Goal: Task Accomplishment & Management: Manage account settings

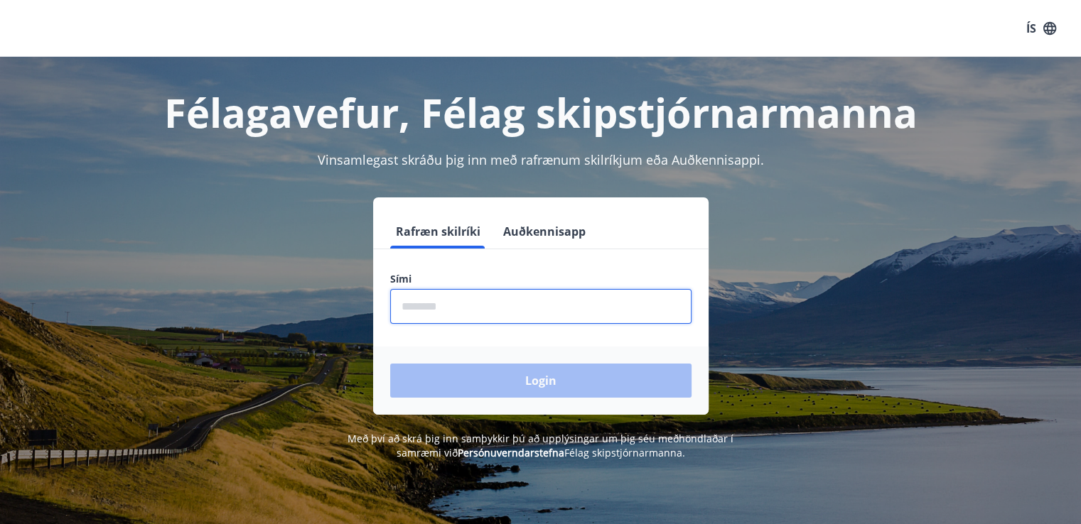
click at [500, 293] on input "phone" at bounding box center [540, 306] width 301 height 35
type input "********"
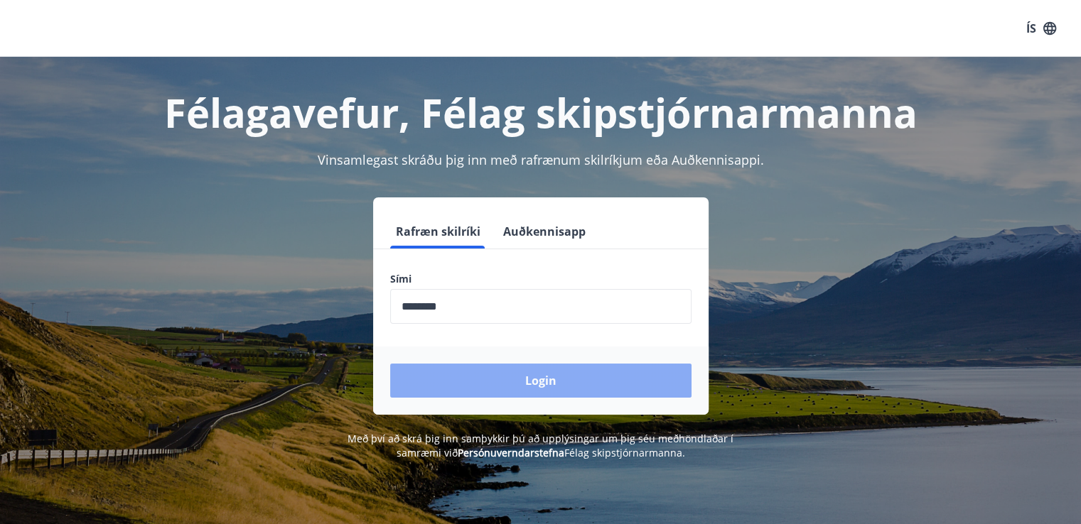
click at [492, 375] on button "Login" at bounding box center [540, 381] width 301 height 34
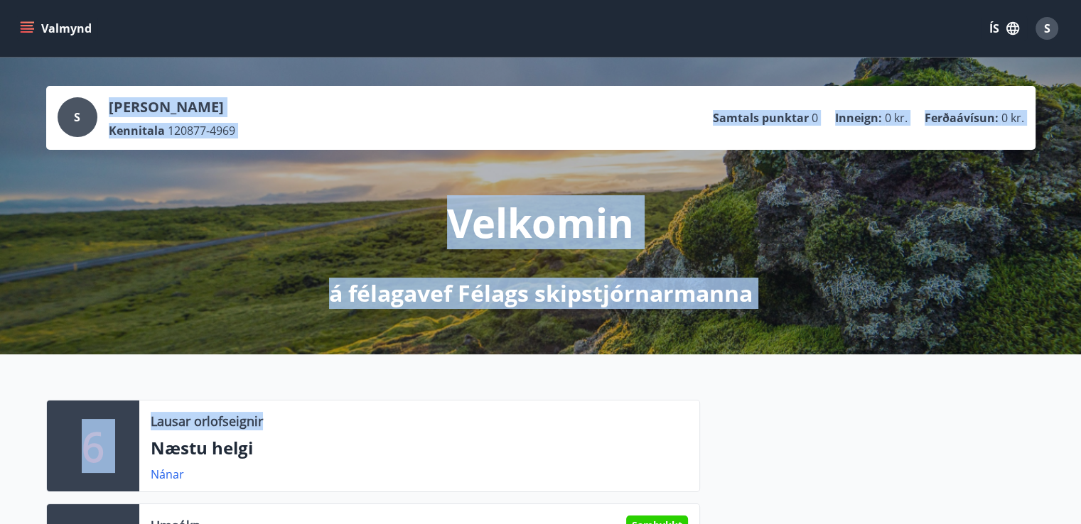
drag, startPoint x: 0, startPoint y: 0, endPoint x: 642, endPoint y: 353, distance: 732.9
click at [770, 291] on div "Velkomin á félagavef Félags skipstjórnarmanna" at bounding box center [541, 229] width 796 height 159
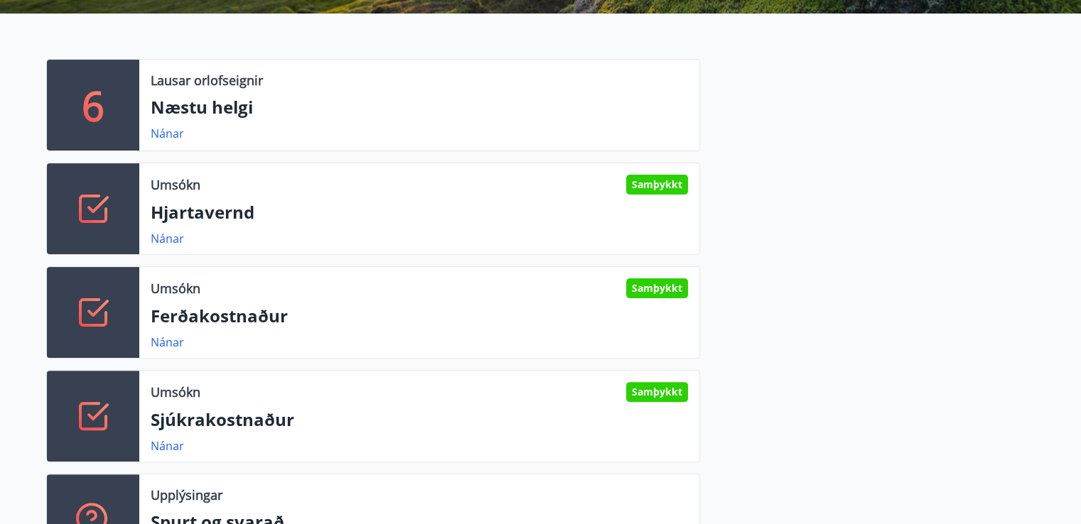
scroll to position [349, 0]
